Goal: Check status: Check status

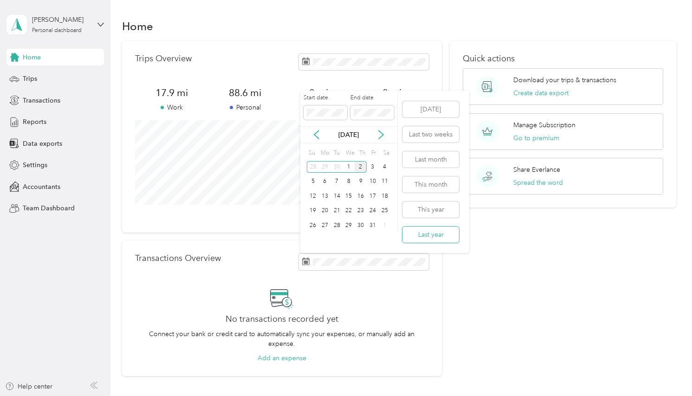
click at [435, 231] on button "Last year" at bounding box center [430, 234] width 57 height 16
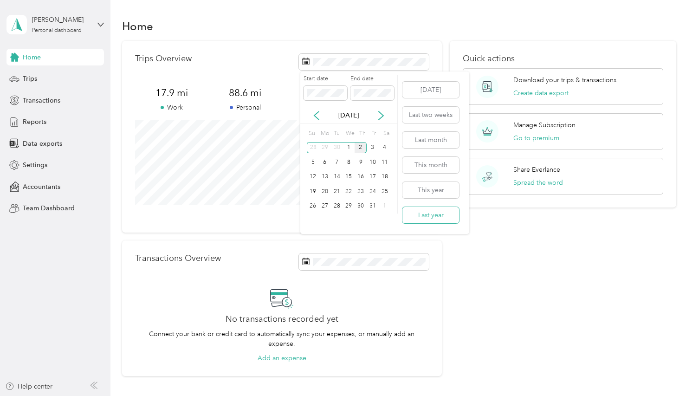
click at [446, 215] on button "Last year" at bounding box center [430, 215] width 57 height 16
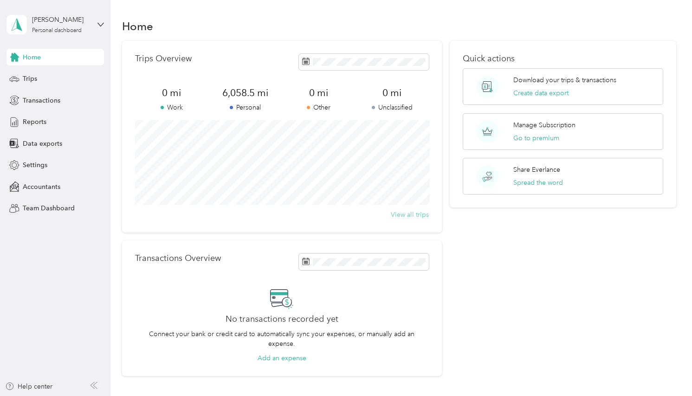
click at [416, 219] on button "View all trips" at bounding box center [410, 215] width 38 height 10
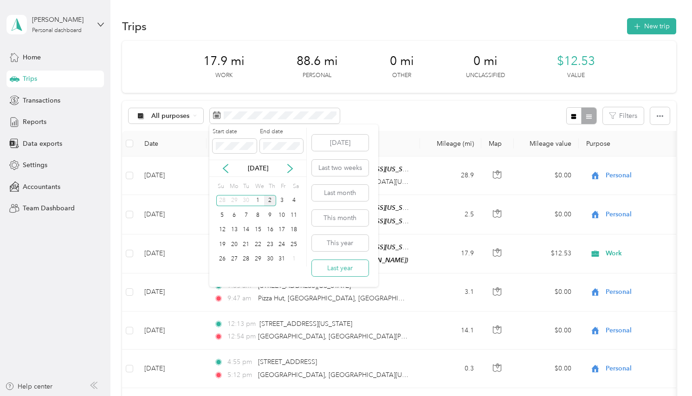
click at [348, 264] on button "Last year" at bounding box center [340, 268] width 57 height 16
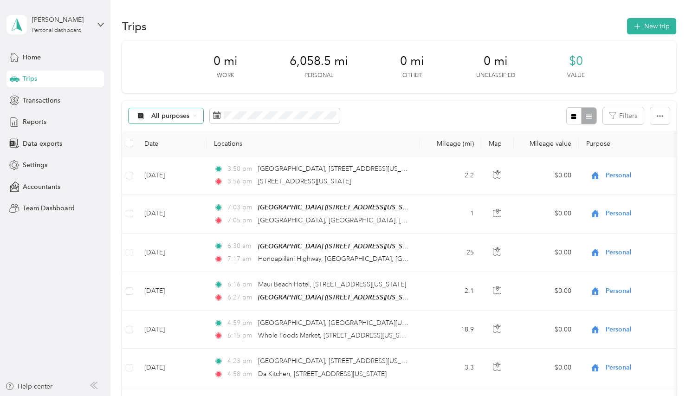
click at [166, 117] on span "All purposes" at bounding box center [170, 116] width 38 height 6
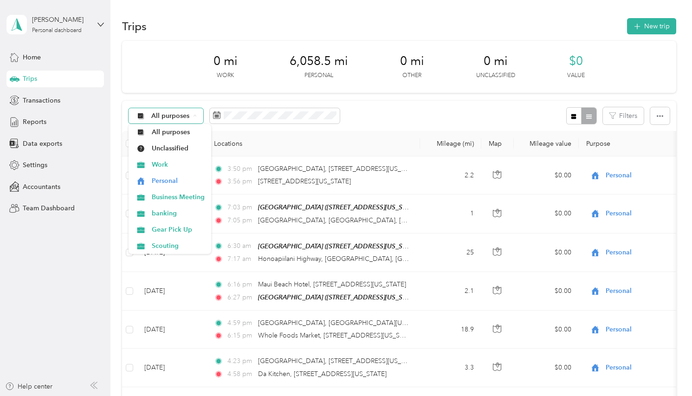
click at [166, 117] on span "All purposes" at bounding box center [170, 116] width 38 height 6
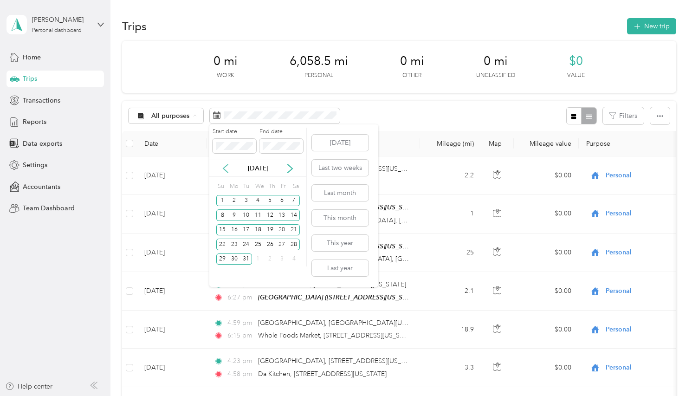
click at [228, 171] on icon at bounding box center [225, 168] width 9 height 9
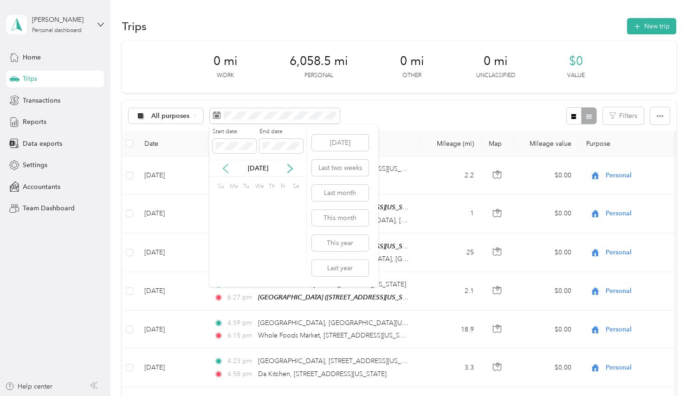
click at [228, 171] on icon at bounding box center [225, 168] width 9 height 9
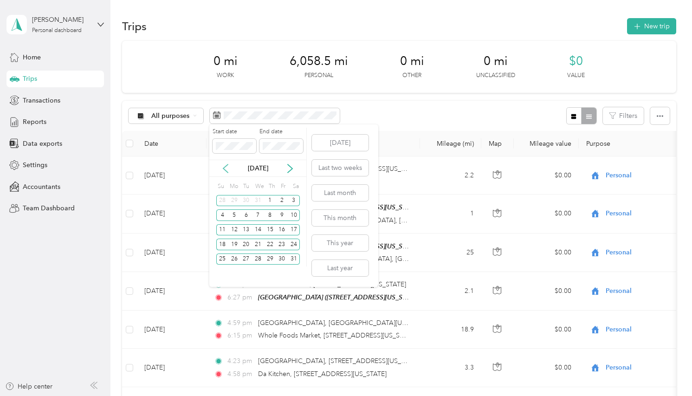
click at [228, 171] on icon at bounding box center [225, 168] width 9 height 9
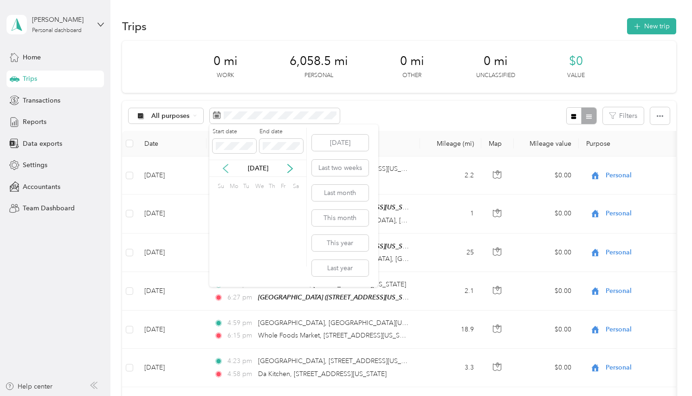
click at [228, 171] on icon at bounding box center [225, 168] width 9 height 9
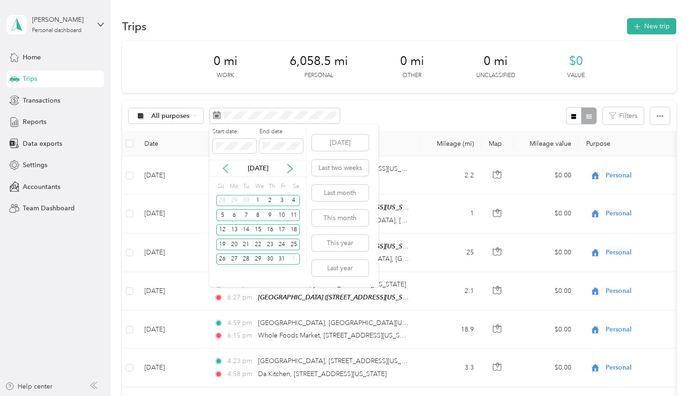
click at [228, 171] on icon at bounding box center [225, 168] width 9 height 9
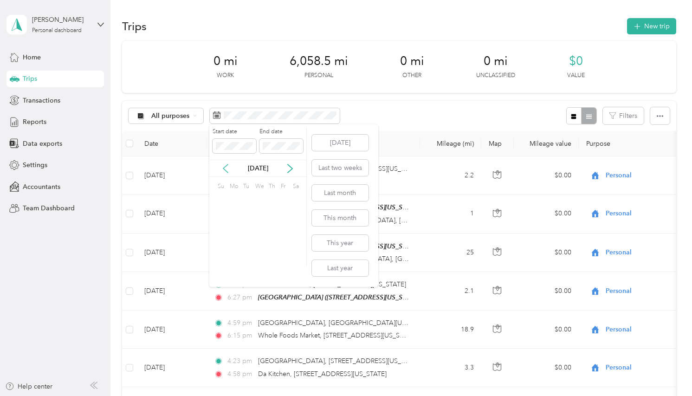
click at [228, 171] on icon at bounding box center [225, 168] width 9 height 9
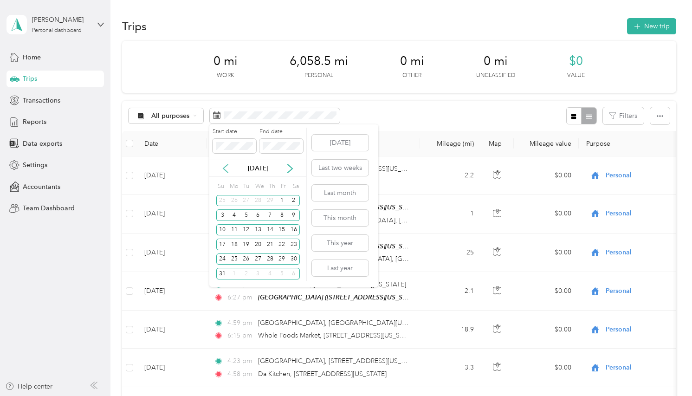
click at [228, 171] on icon at bounding box center [225, 168] width 9 height 9
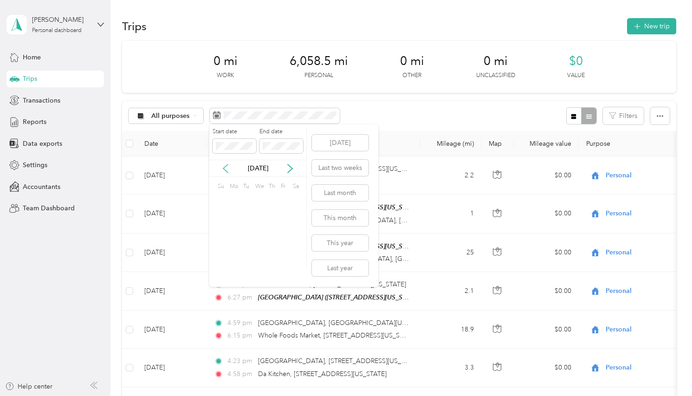
click at [228, 171] on icon at bounding box center [225, 168] width 9 height 9
click at [292, 167] on icon at bounding box center [290, 168] width 5 height 8
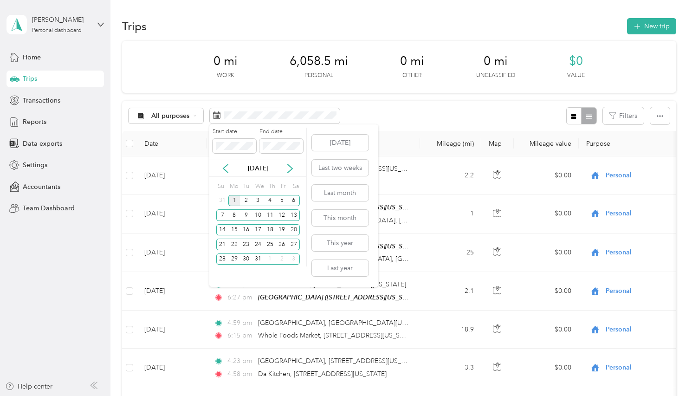
click at [235, 200] on div "1" at bounding box center [234, 201] width 12 height 12
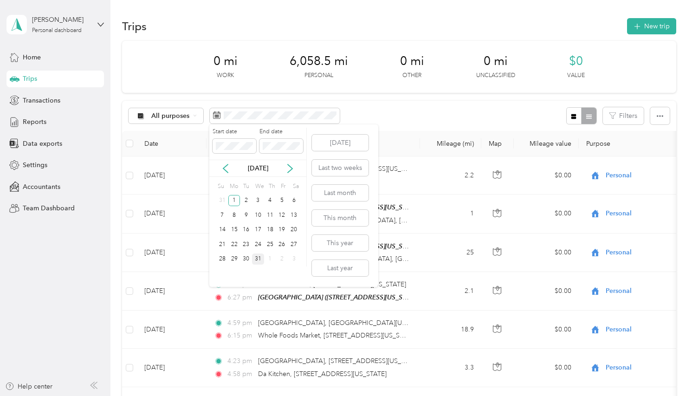
click at [256, 261] on div "31" at bounding box center [258, 259] width 12 height 12
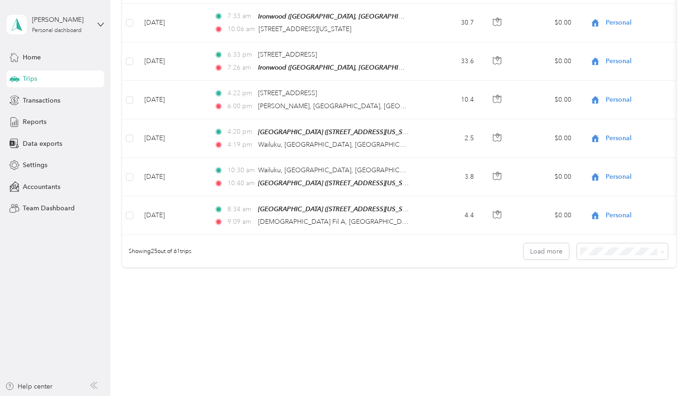
scroll to position [2292, 0]
click at [617, 300] on span "100 per load" at bounding box center [604, 301] width 38 height 8
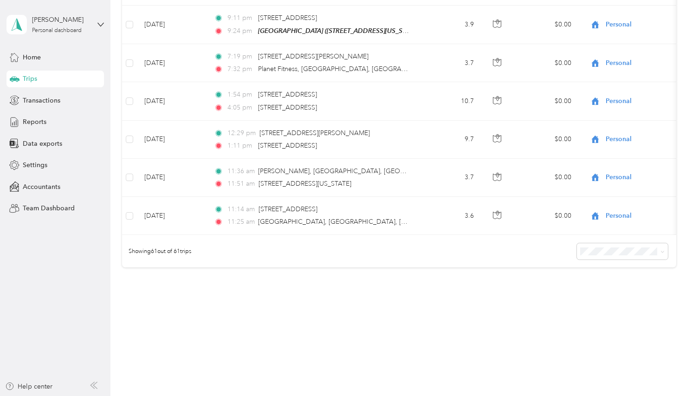
scroll to position [4437, 0]
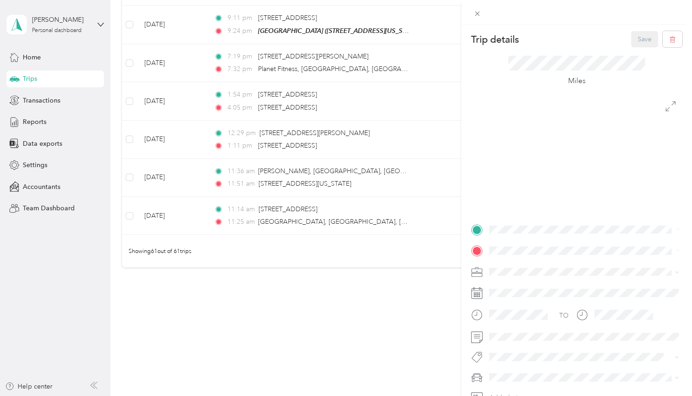
click at [128, 103] on div "Trip details Save This trip cannot be edited because it is either under review,…" at bounding box center [346, 198] width 692 height 396
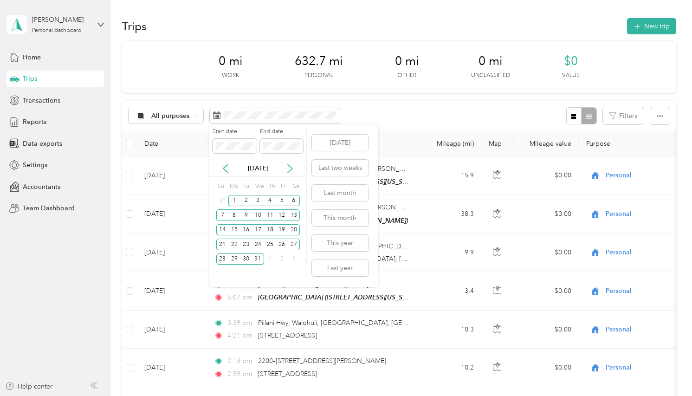
click at [288, 167] on icon at bounding box center [289, 168] width 9 height 9
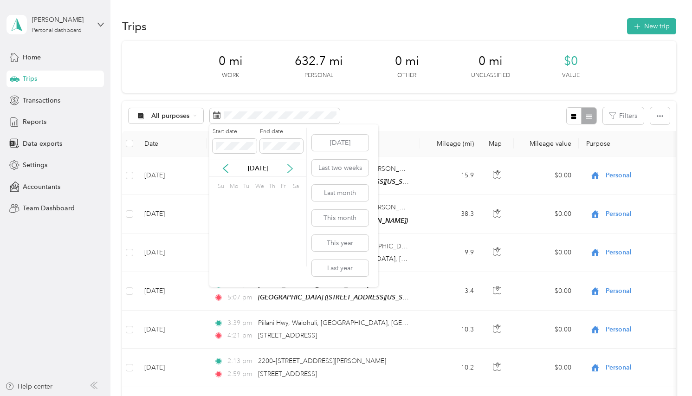
click at [288, 167] on icon at bounding box center [289, 168] width 9 height 9
click at [236, 199] on div "1" at bounding box center [234, 201] width 12 height 12
click at [249, 258] on div "30" at bounding box center [246, 259] width 12 height 12
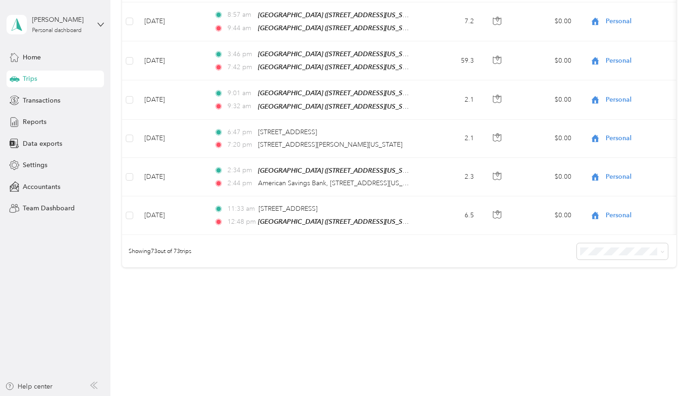
scroll to position [4404, 0]
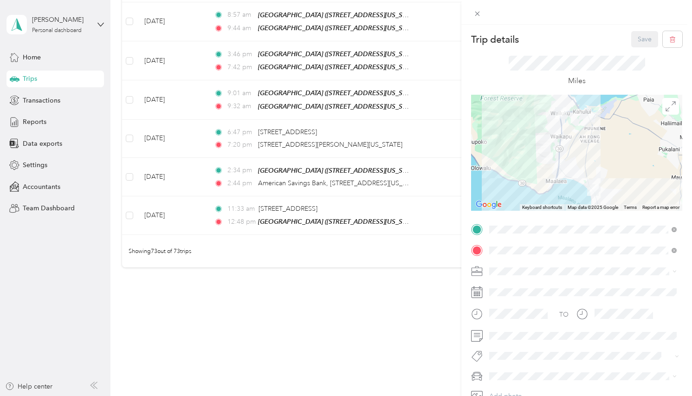
click at [588, 191] on img at bounding box center [593, 190] width 12 height 12
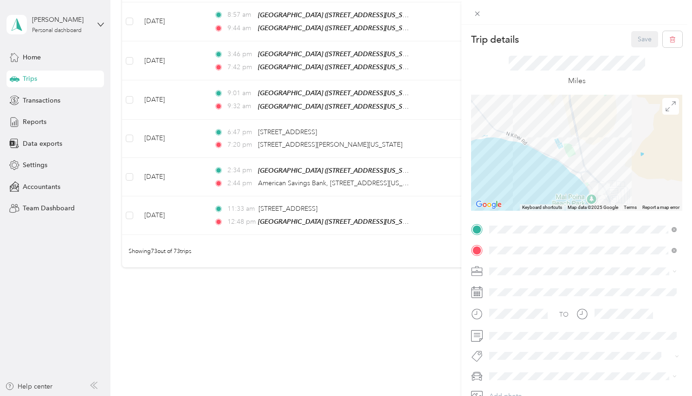
drag, startPoint x: 560, startPoint y: 161, endPoint x: 509, endPoint y: 118, distance: 66.8
click at [509, 118] on div at bounding box center [576, 153] width 211 height 116
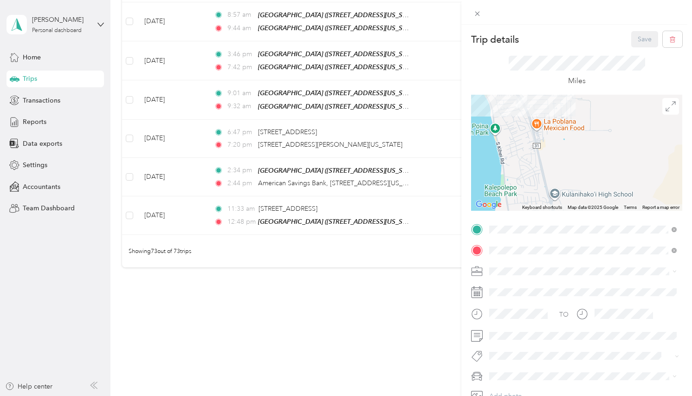
drag, startPoint x: 484, startPoint y: 128, endPoint x: 509, endPoint y: 190, distance: 66.8
click at [509, 190] on div at bounding box center [576, 153] width 211 height 116
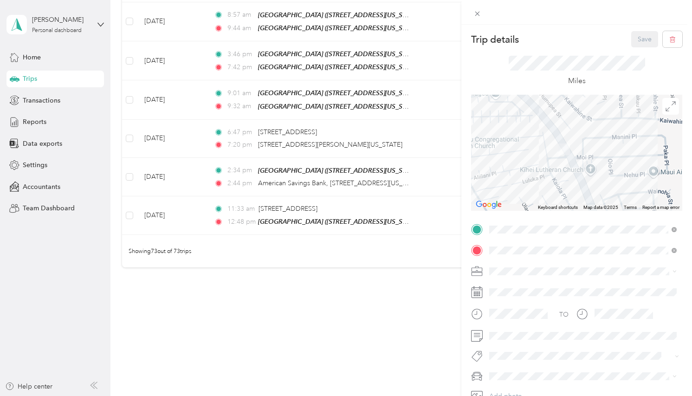
drag, startPoint x: 576, startPoint y: 138, endPoint x: 571, endPoint y: 201, distance: 62.8
click at [571, 201] on div at bounding box center [576, 153] width 211 height 116
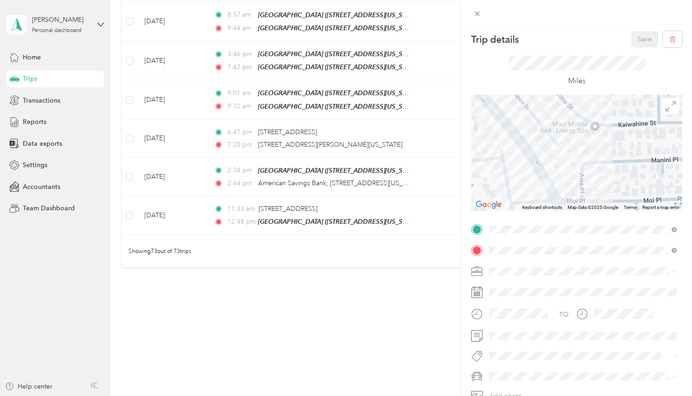
drag, startPoint x: 574, startPoint y: 193, endPoint x: 564, endPoint y: 145, distance: 49.7
click at [564, 145] on div at bounding box center [576, 153] width 211 height 116
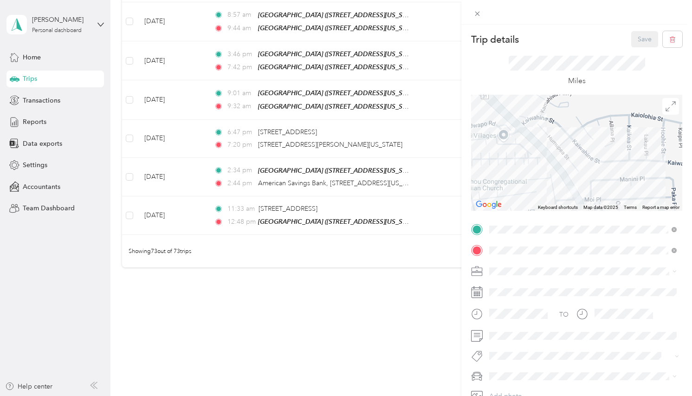
drag, startPoint x: 532, startPoint y: 141, endPoint x: 545, endPoint y: 184, distance: 45.0
click at [545, 184] on div at bounding box center [576, 153] width 211 height 116
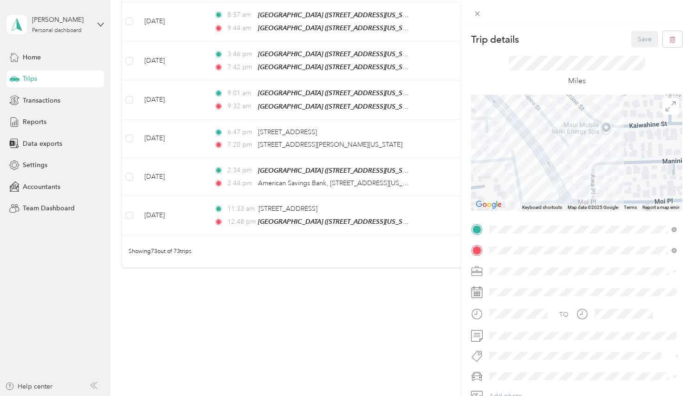
drag, startPoint x: 573, startPoint y: 141, endPoint x: 531, endPoint y: 125, distance: 45.5
click at [531, 125] on div at bounding box center [576, 153] width 211 height 116
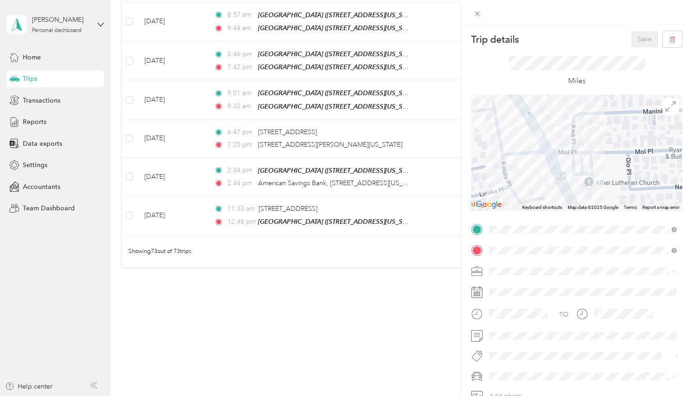
drag, startPoint x: 608, startPoint y: 155, endPoint x: 585, endPoint y: 109, distance: 51.6
click at [586, 111] on div at bounding box center [576, 153] width 211 height 116
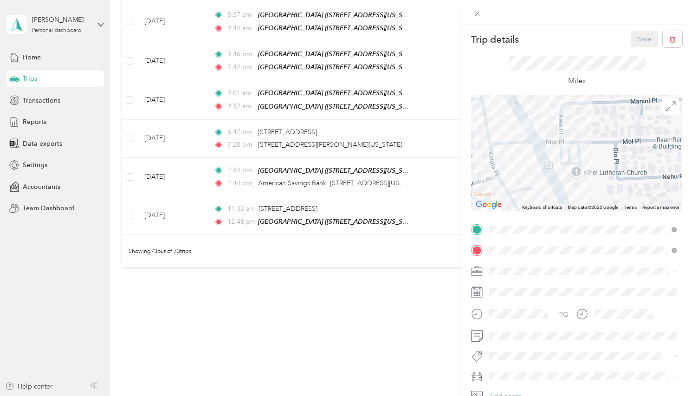
drag, startPoint x: 599, startPoint y: 136, endPoint x: 610, endPoint y: 173, distance: 38.0
click at [610, 173] on div at bounding box center [576, 153] width 211 height 116
